Goal: Task Accomplishment & Management: Use online tool/utility

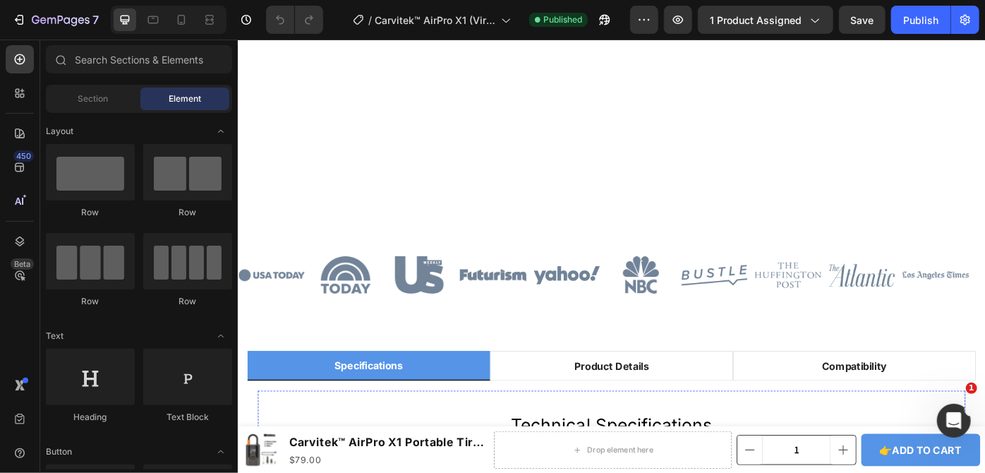
scroll to position [962, 0]
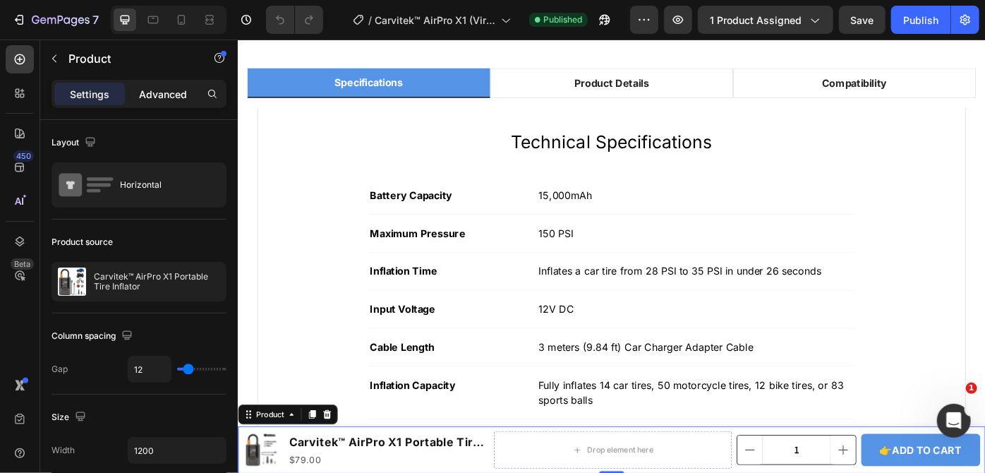
click at [166, 96] on p "Advanced" at bounding box center [163, 94] width 48 height 15
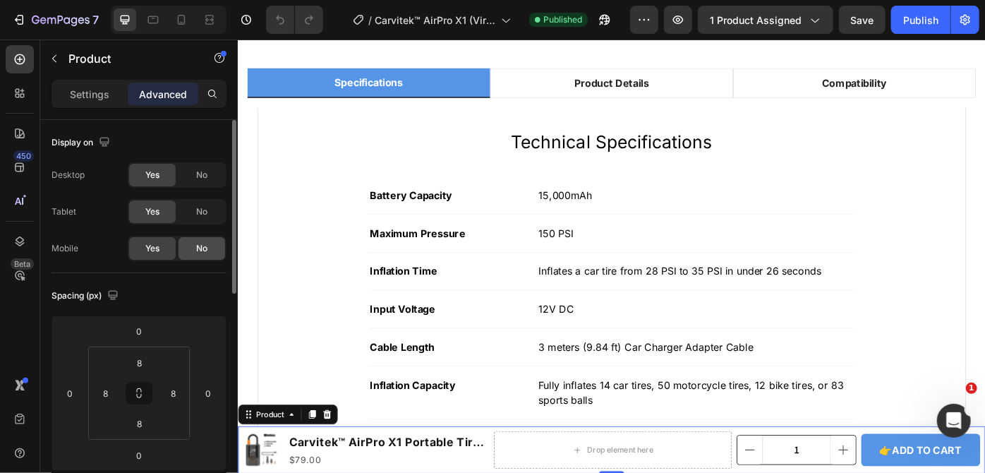
click at [192, 247] on div "No" at bounding box center [202, 248] width 47 height 23
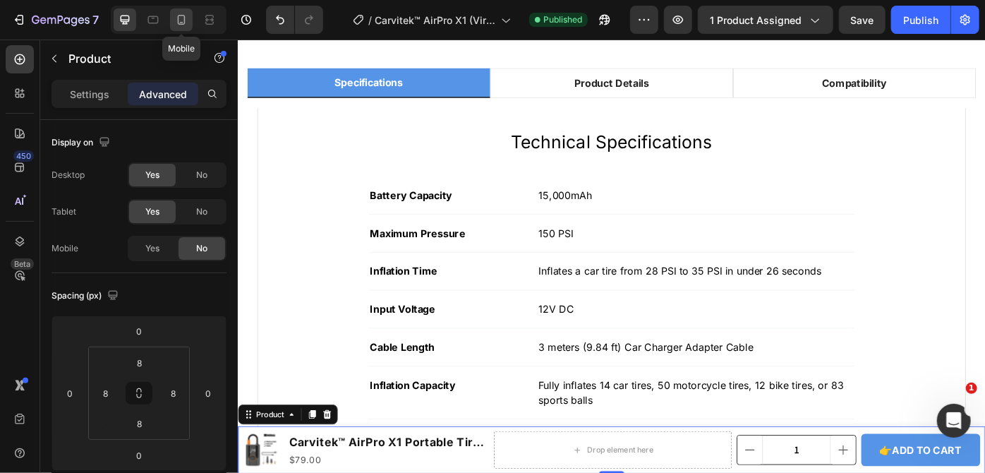
click at [183, 27] on icon at bounding box center [181, 20] width 14 height 14
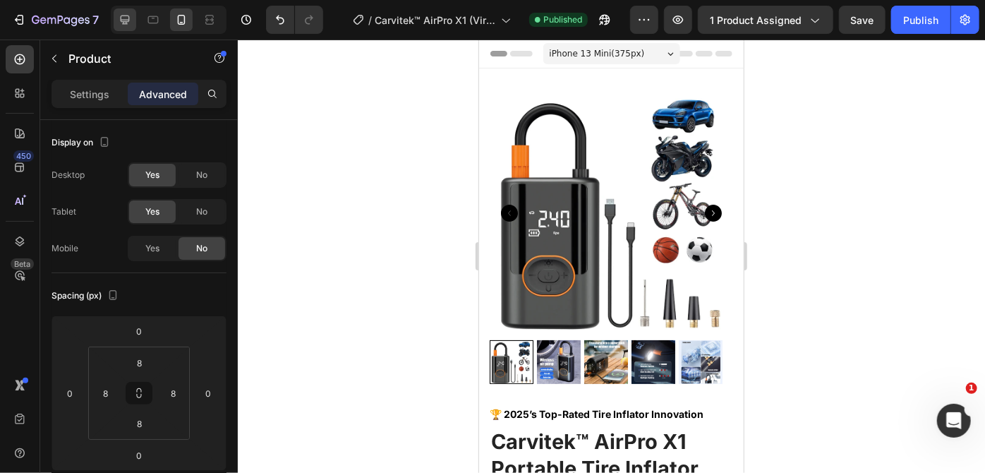
click at [129, 27] on icon at bounding box center [125, 20] width 14 height 14
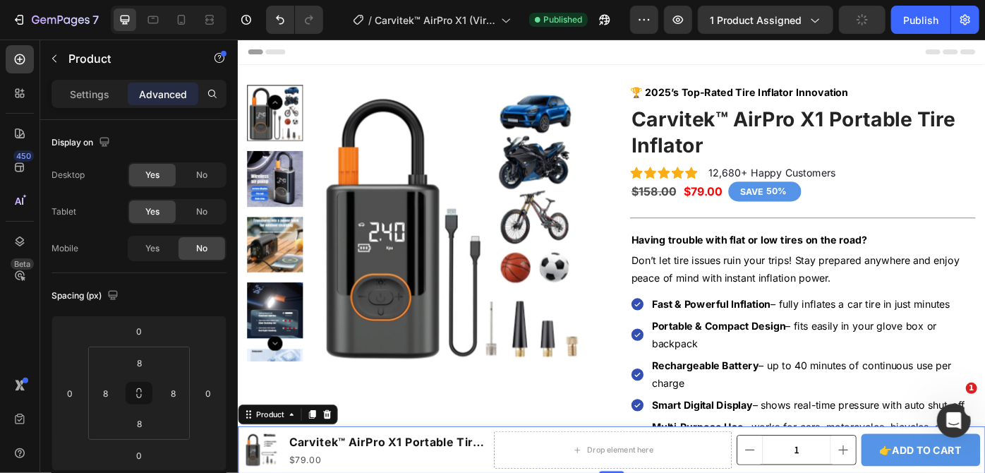
scroll to position [388, 0]
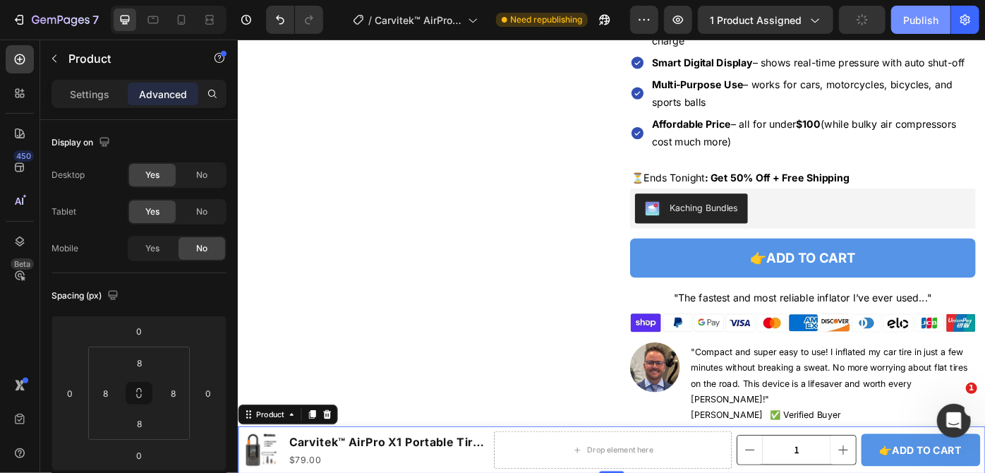
click at [915, 25] on div "Publish" at bounding box center [921, 20] width 35 height 15
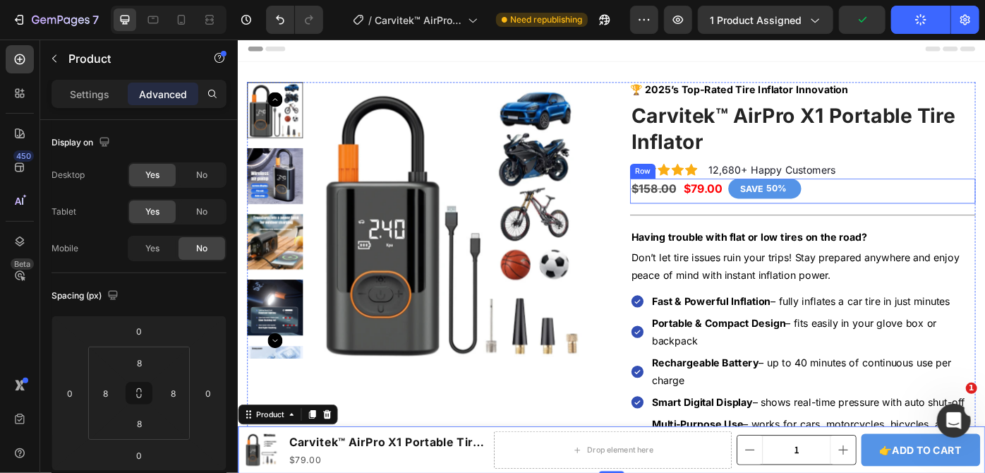
scroll to position [0, 0]
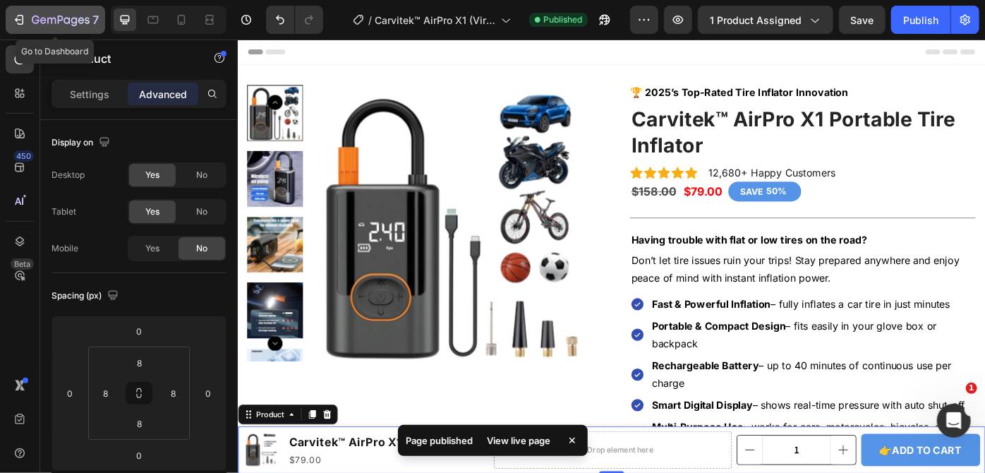
click at [30, 20] on div "7" at bounding box center [55, 19] width 87 height 17
